Goal: Information Seeking & Learning: Understand process/instructions

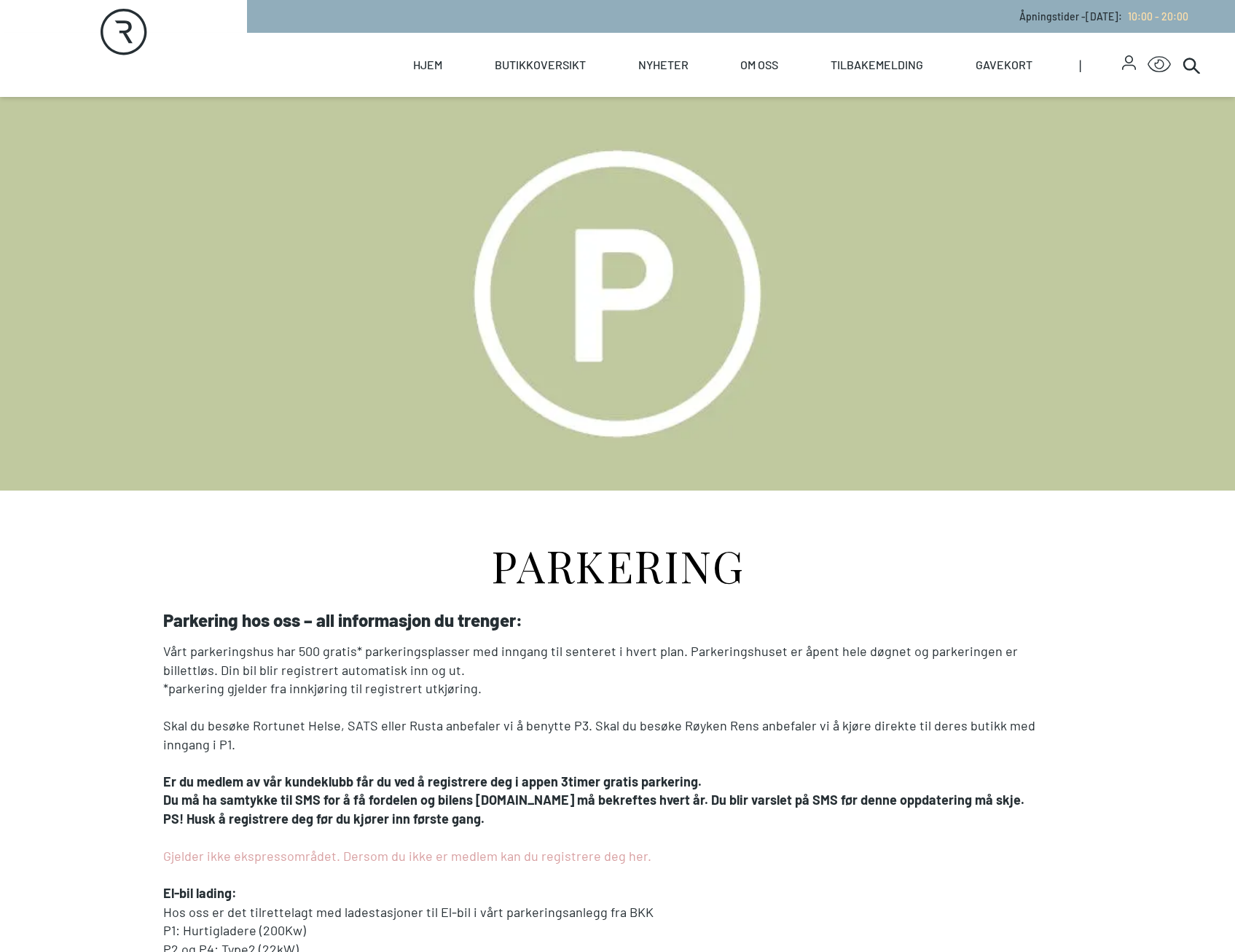
scroll to position [364, 0]
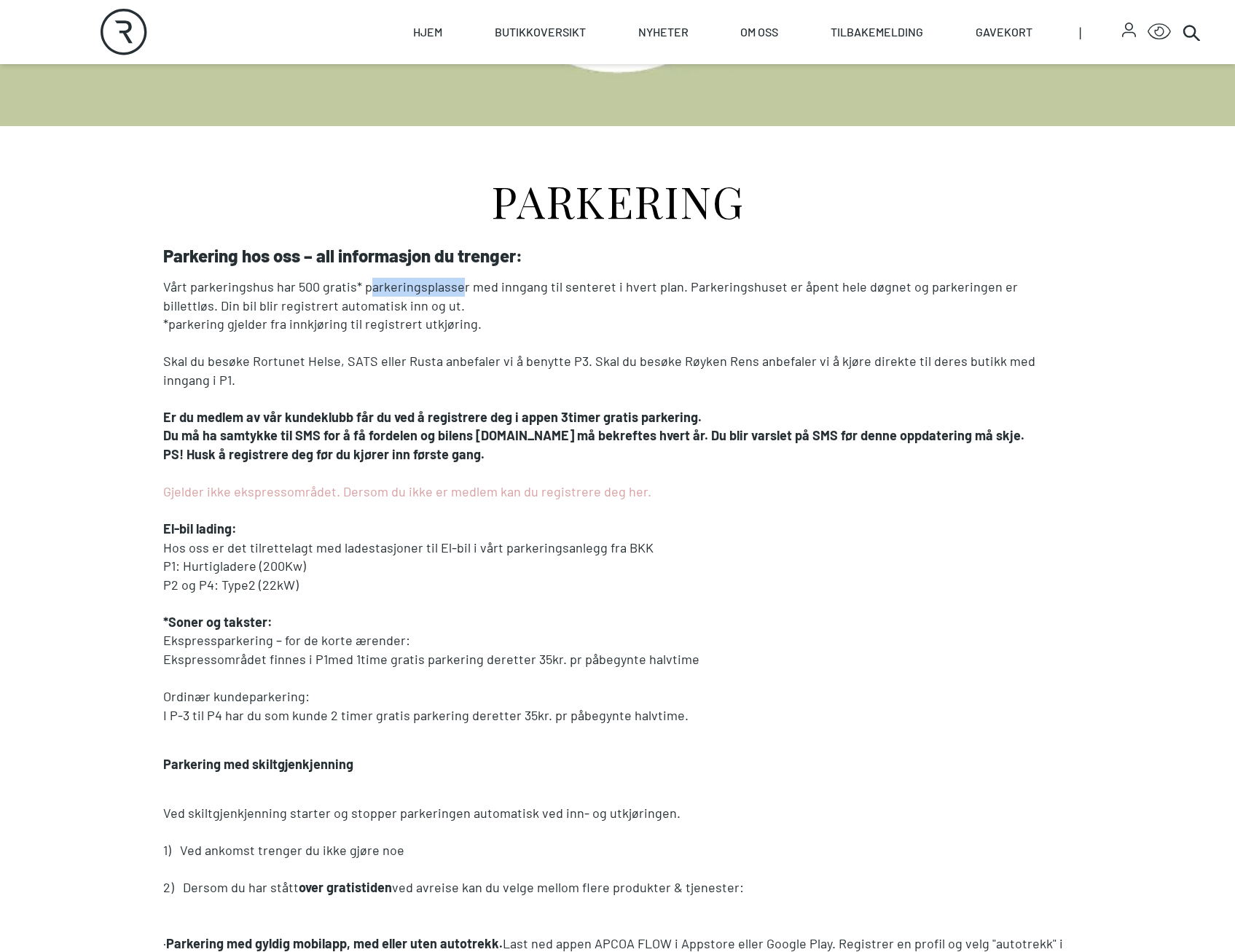
drag, startPoint x: 369, startPoint y: 288, endPoint x: 456, endPoint y: 290, distance: 87.0
click at [456, 290] on p "Vårt parkeringshus har 500 gratis* parkeringsplasser med inngang til senteret i…" at bounding box center [618, 296] width 910 height 37
drag, startPoint x: 456, startPoint y: 290, endPoint x: 446, endPoint y: 303, distance: 16.4
click at [449, 302] on p "Vårt parkeringshus har 500 gratis* parkeringsplasser med inngang til senteret i…" at bounding box center [618, 296] width 910 height 37
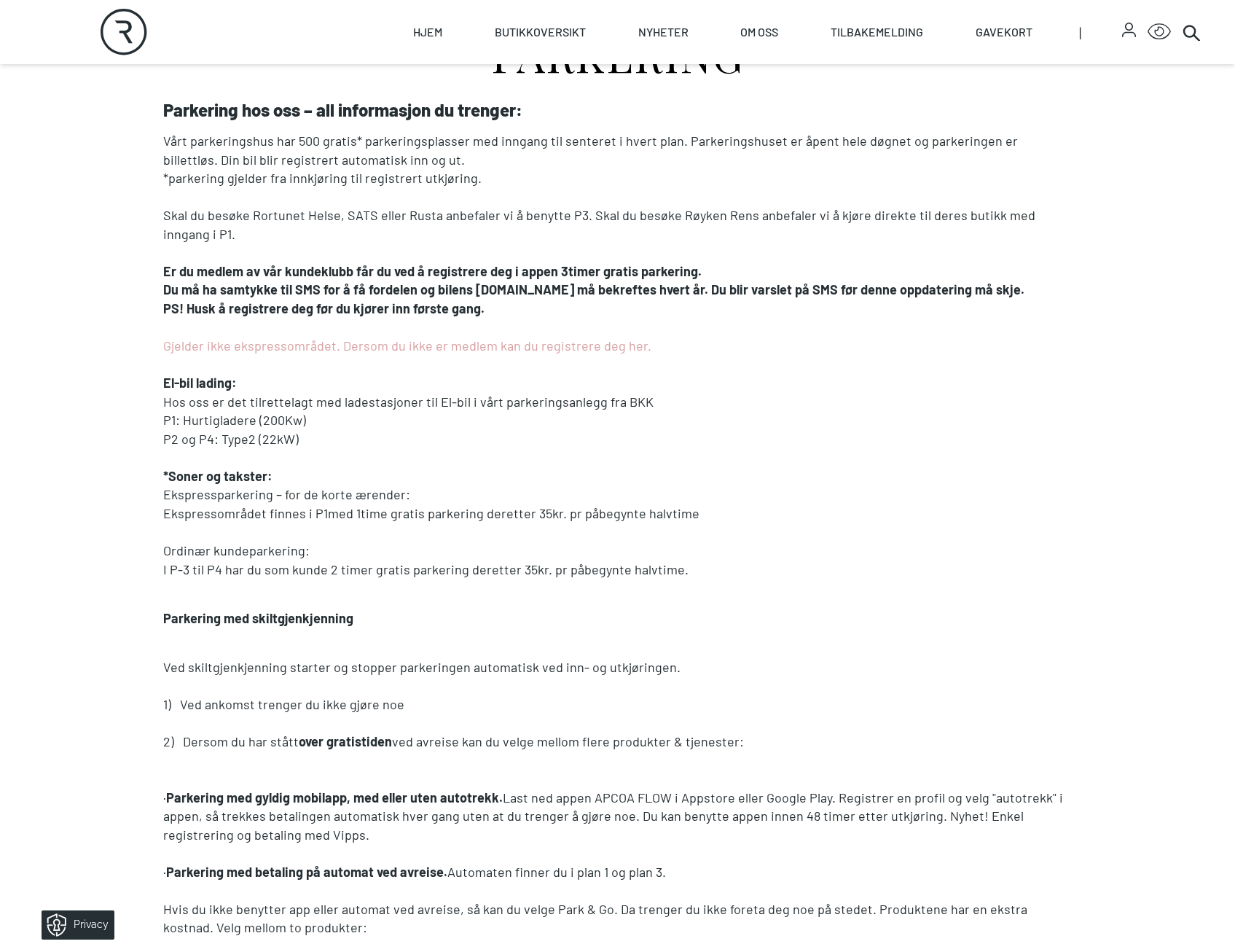
scroll to position [0, 0]
drag, startPoint x: 165, startPoint y: 490, endPoint x: 173, endPoint y: 490, distance: 8.0
click at [173, 490] on p "Ekspressparkering – for de korte ærender:" at bounding box center [618, 494] width 910 height 19
drag, startPoint x: 173, startPoint y: 490, endPoint x: 173, endPoint y: 500, distance: 10.0
click at [173, 500] on p "Ekspressparkering – for de korte ærender:" at bounding box center [618, 494] width 910 height 19
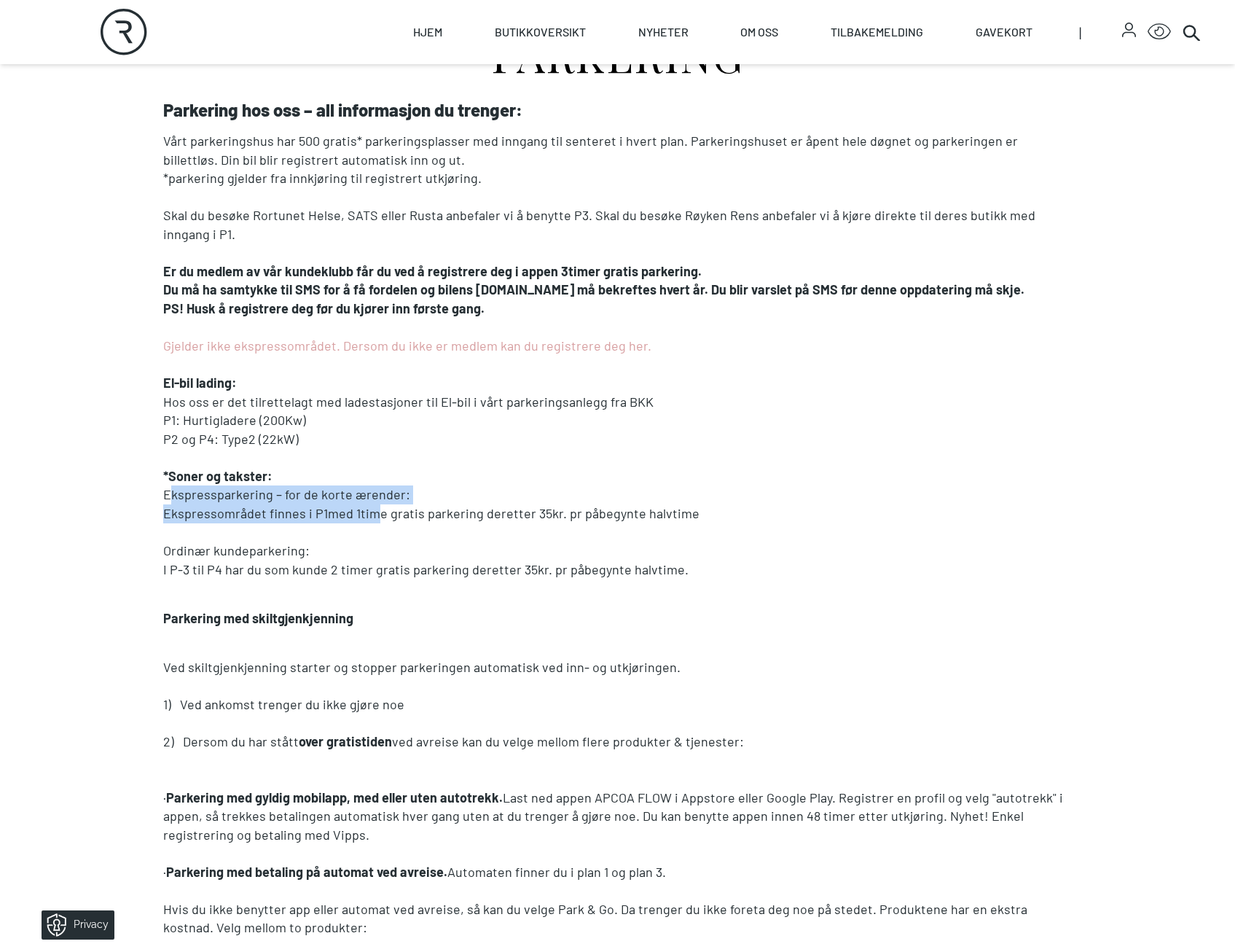
drag, startPoint x: 169, startPoint y: 502, endPoint x: 407, endPoint y: 516, distance: 238.4
click at [407, 516] on div "Parkering hos oss – all informasjon du trenger: Vårt parkeringshus har 500 grat…" at bounding box center [618, 639] width 910 height 1077
drag, startPoint x: 407, startPoint y: 516, endPoint x: 432, endPoint y: 524, distance: 26.2
click at [432, 524] on p at bounding box center [618, 532] width 910 height 19
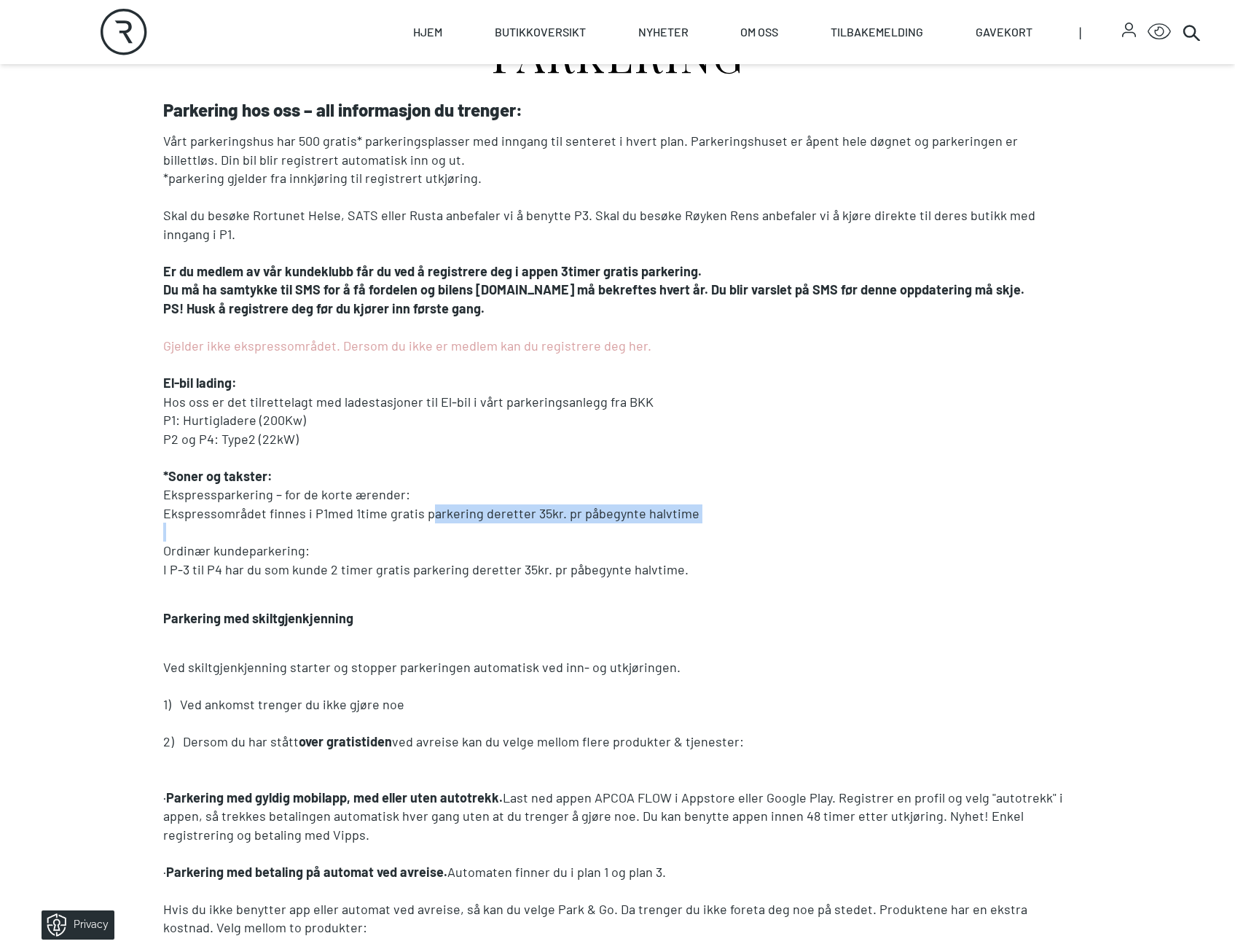
drag, startPoint x: 425, startPoint y: 511, endPoint x: 667, endPoint y: 525, distance: 242.4
click at [667, 525] on div "Parkering hos oss – all informasjon du trenger: Vårt parkeringshus har 500 grat…" at bounding box center [618, 639] width 910 height 1077
drag, startPoint x: 667, startPoint y: 525, endPoint x: 551, endPoint y: 570, distance: 124.4
click at [554, 567] on p "I P-3 til P4 har du som kunde 2 timer gratis parkering deretter 35kr. pr påbegy…" at bounding box center [618, 569] width 910 height 19
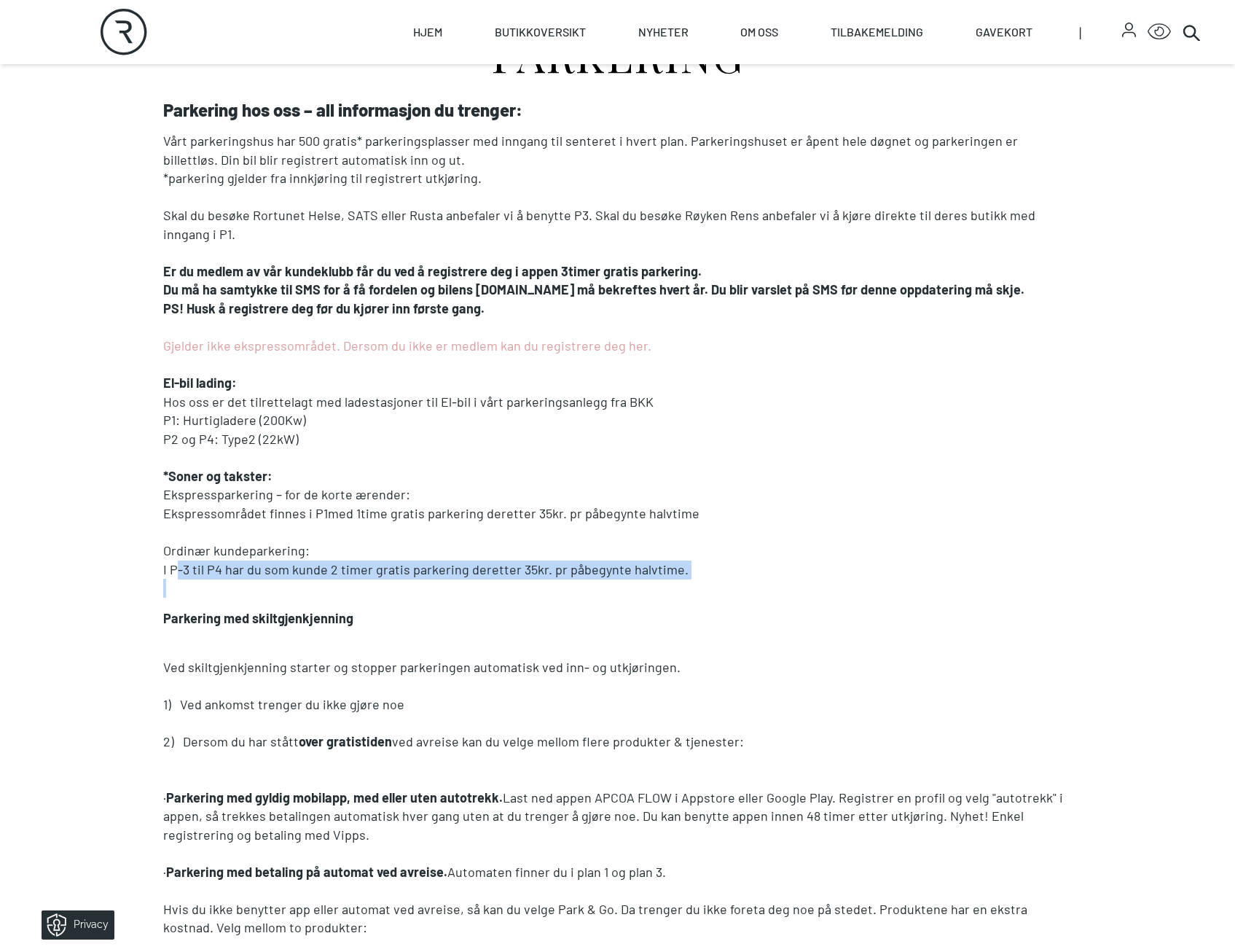
drag, startPoint x: 173, startPoint y: 571, endPoint x: 637, endPoint y: 592, distance: 464.5
click at [637, 592] on div "Parkering hos oss – all informasjon du trenger: Vårt parkeringshus har 500 grat…" at bounding box center [618, 639] width 910 height 1077
drag, startPoint x: 637, startPoint y: 592, endPoint x: 595, endPoint y: 609, distance: 45.3
click at [595, 608] on div "Parkering hos oss – all informasjon du trenger: Vårt parkeringshus har 500 grat…" at bounding box center [618, 639] width 910 height 1077
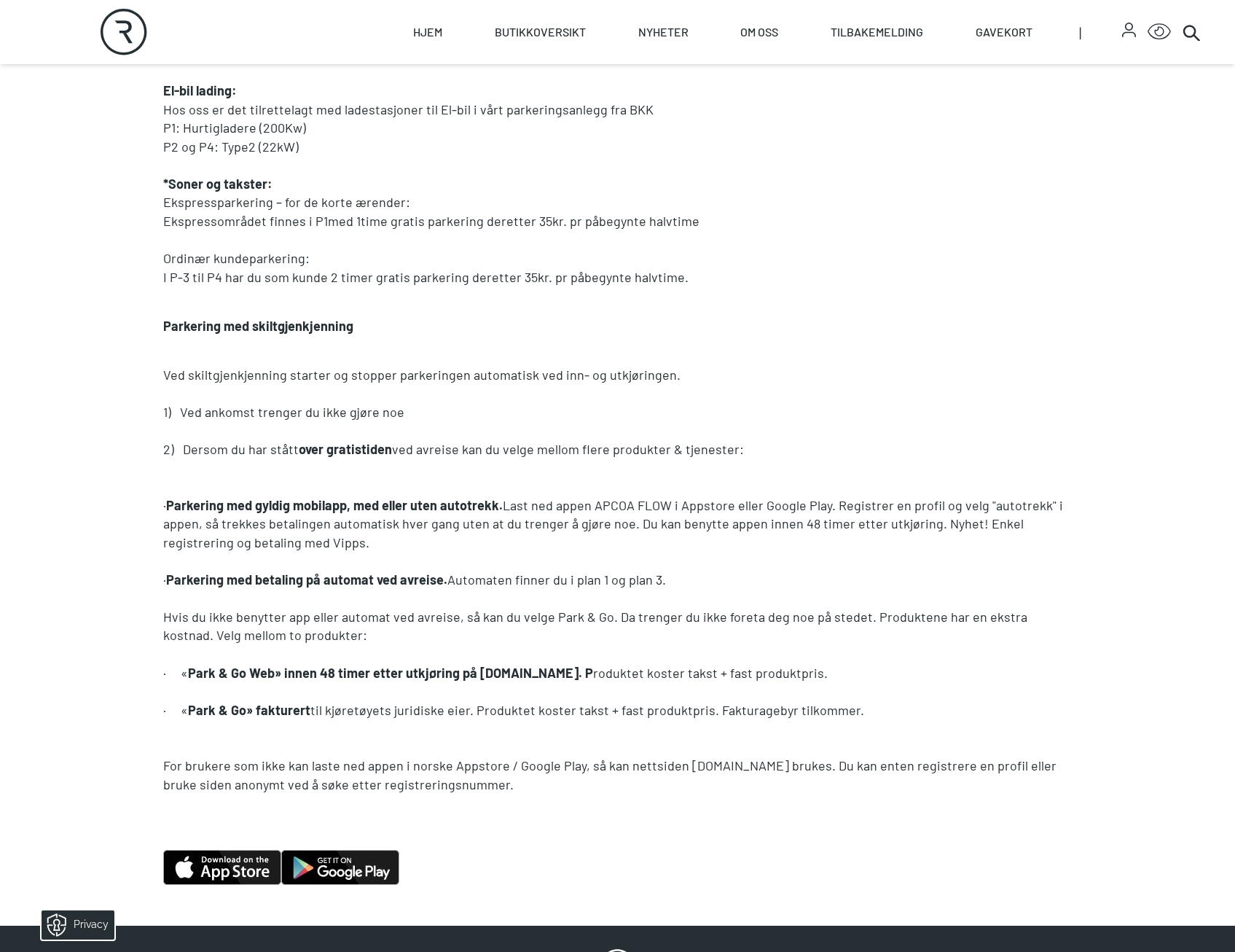
scroll to position [801, 0]
drag, startPoint x: 196, startPoint y: 412, endPoint x: 425, endPoint y: 414, distance: 229.0
click at [425, 414] on p "1) Ved ankomst trenger du ikke gjøre noe" at bounding box center [618, 413] width 910 height 19
drag, startPoint x: 425, startPoint y: 414, endPoint x: 308, endPoint y: 452, distance: 123.0
click at [309, 452] on strong "over gratistiden" at bounding box center [345, 449] width 93 height 16
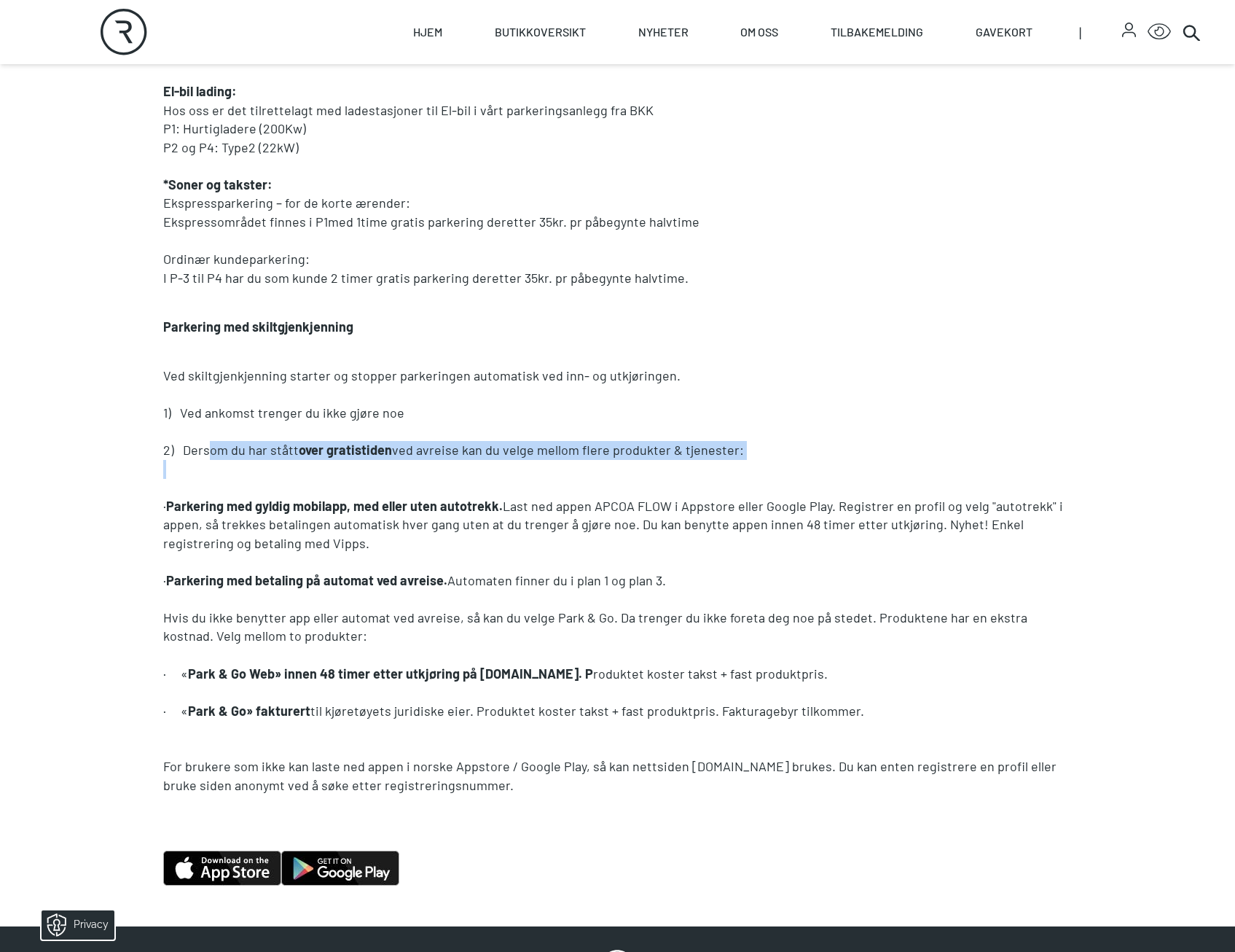
drag, startPoint x: 209, startPoint y: 449, endPoint x: 738, endPoint y: 466, distance: 529.3
click at [738, 466] on div "Parkering hos oss – all informasjon du trenger: Vårt parkeringshus har 500 grat…" at bounding box center [618, 347] width 910 height 1077
drag, startPoint x: 738, startPoint y: 466, endPoint x: 667, endPoint y: 487, distance: 74.0
click at [694, 482] on p at bounding box center [618, 487] width 910 height 19
